Goal: Check status: Check status

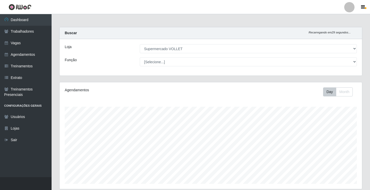
select select "72"
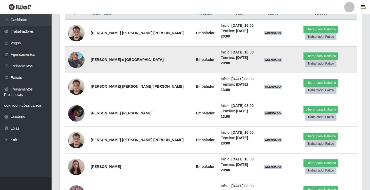
scroll to position [103, 0]
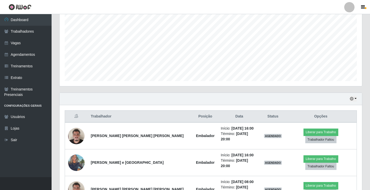
click at [348, 98] on div "Hoje 1 dia 3 dias 1 Semana Não encerrados" at bounding box center [211, 99] width 302 height 12
click at [350, 98] on icon "button" at bounding box center [352, 99] width 4 height 4
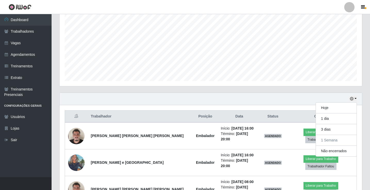
click at [186, 98] on div "Hoje 1 dia 3 dias 1 Semana Não encerrados" at bounding box center [211, 99] width 302 height 12
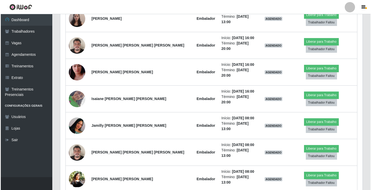
scroll to position [542, 0]
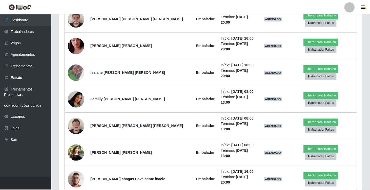
scroll to position [107, 300]
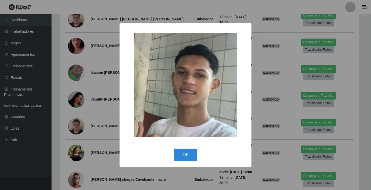
click at [79, 151] on div "× OK Cancel" at bounding box center [185, 95] width 371 height 190
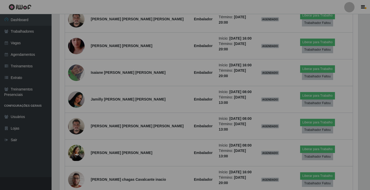
scroll to position [107, 302]
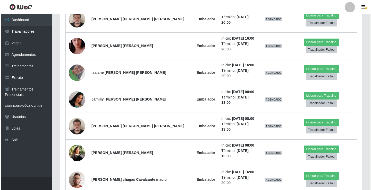
scroll to position [107, 300]
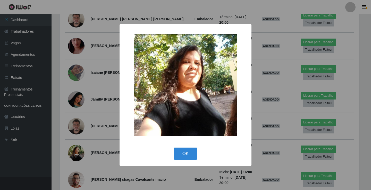
click at [78, 133] on div "× OK Cancel" at bounding box center [185, 95] width 371 height 190
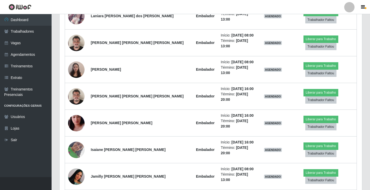
scroll to position [438, 0]
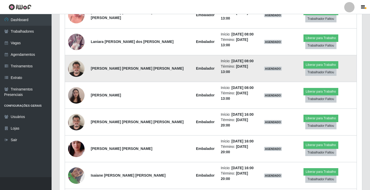
click at [78, 58] on img at bounding box center [76, 69] width 16 height 22
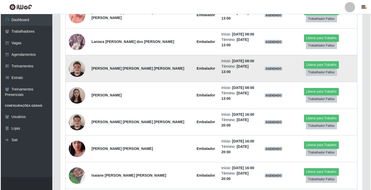
scroll to position [107, 300]
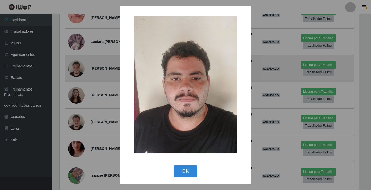
click at [78, 25] on div "× OK Cancel" at bounding box center [185, 95] width 371 height 190
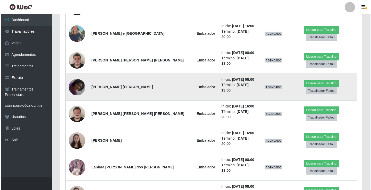
scroll to position [181, 0]
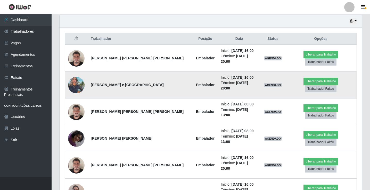
click at [81, 83] on img at bounding box center [76, 85] width 16 height 22
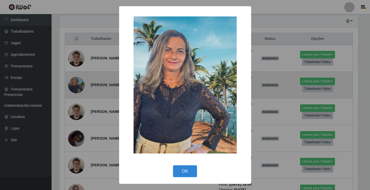
scroll to position [107, 300]
click at [81, 83] on div "× OK Cancel" at bounding box center [185, 95] width 371 height 190
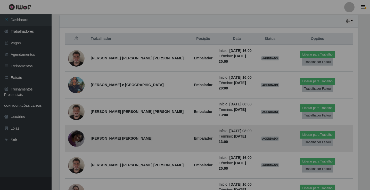
scroll to position [107, 302]
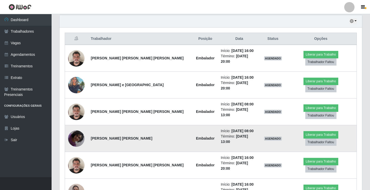
click at [85, 126] on img at bounding box center [76, 138] width 16 height 29
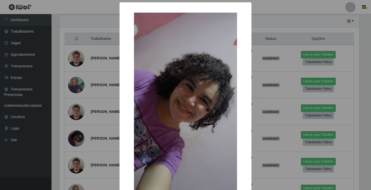
click at [81, 126] on div "× OK Cancel" at bounding box center [185, 95] width 371 height 190
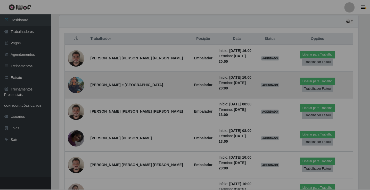
scroll to position [0, 0]
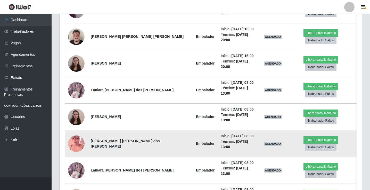
click at [80, 129] on img at bounding box center [76, 143] width 16 height 29
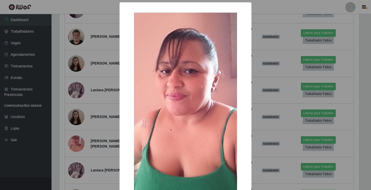
click at [78, 108] on div "× OK Cancel" at bounding box center [185, 95] width 371 height 190
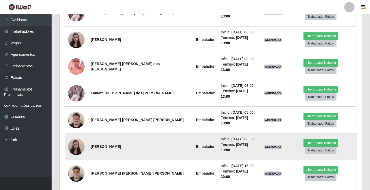
scroll to position [413, 0]
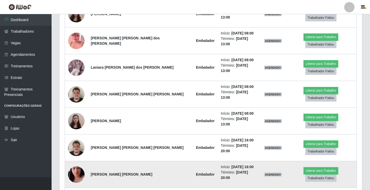
click at [80, 160] on img at bounding box center [76, 174] width 16 height 29
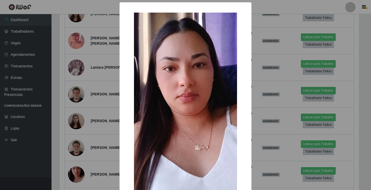
click at [83, 87] on div "× OK Cancel" at bounding box center [185, 95] width 371 height 190
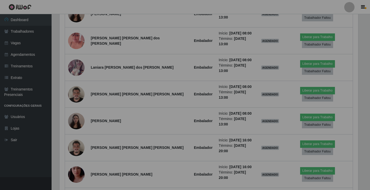
scroll to position [107, 302]
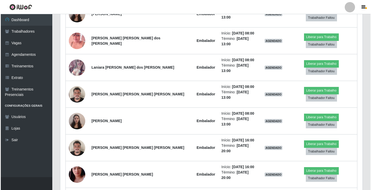
scroll to position [107, 300]
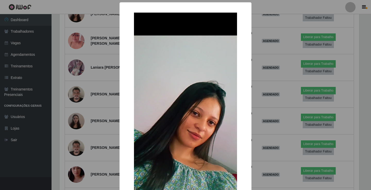
click at [81, 149] on div "× OK Cancel" at bounding box center [185, 95] width 371 height 190
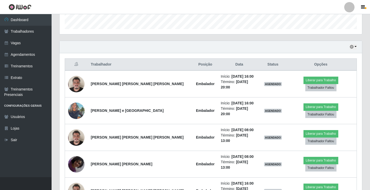
scroll to position [26, 0]
